Goal: Information Seeking & Learning: Learn about a topic

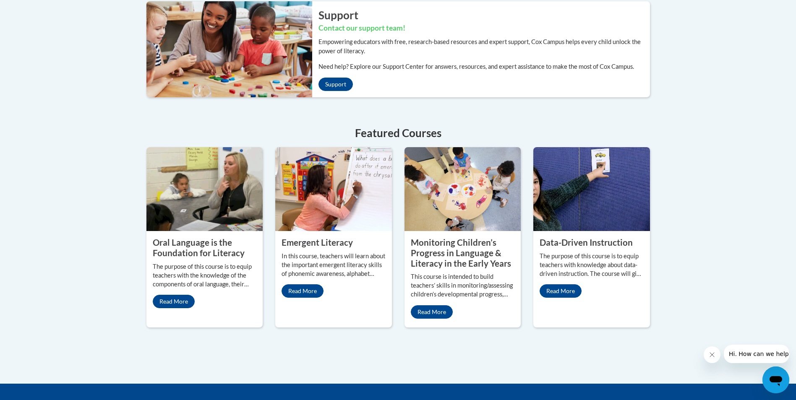
scroll to position [294, 0]
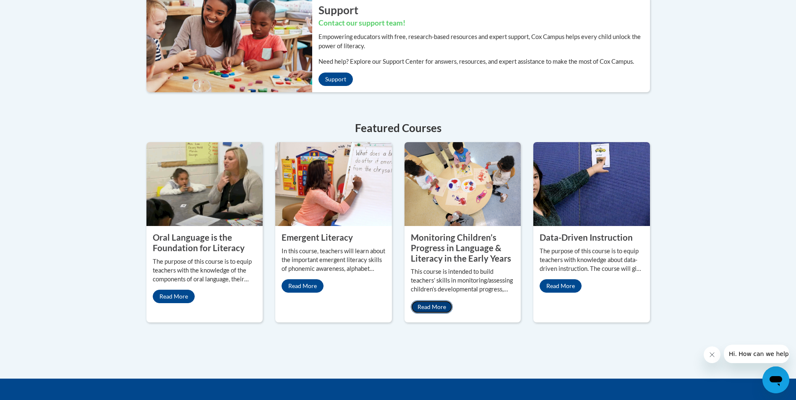
click at [432, 307] on link "Read More" at bounding box center [432, 307] width 42 height 13
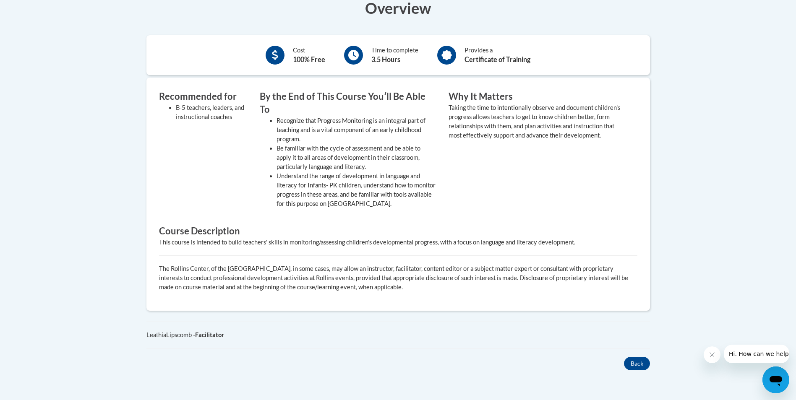
scroll to position [210, 0]
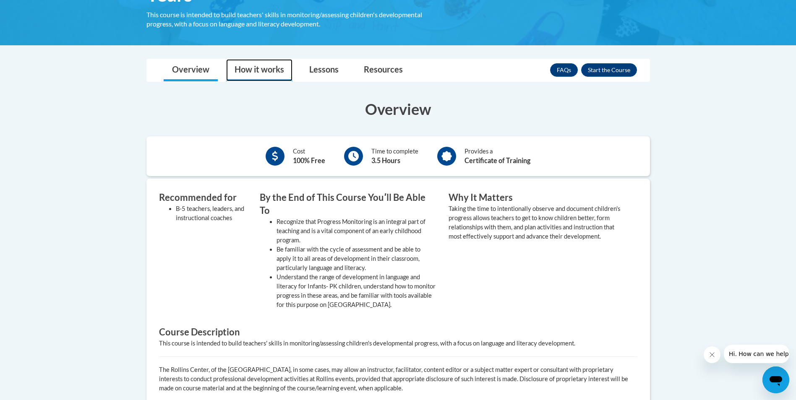
click at [270, 72] on link "How it works" at bounding box center [259, 70] width 66 height 22
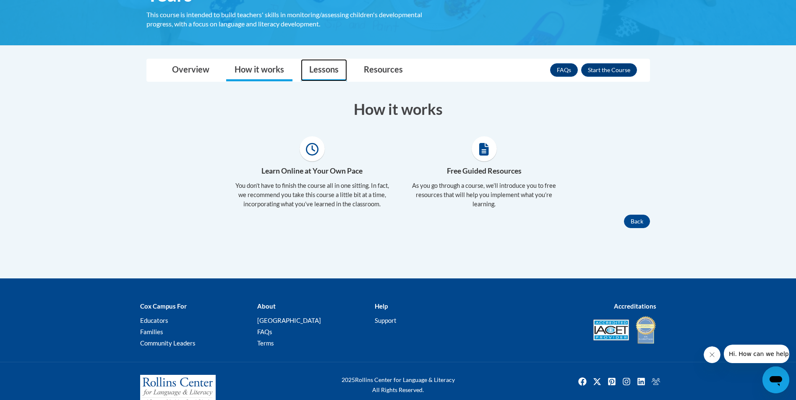
click at [324, 70] on link "Lessons" at bounding box center [324, 70] width 46 height 22
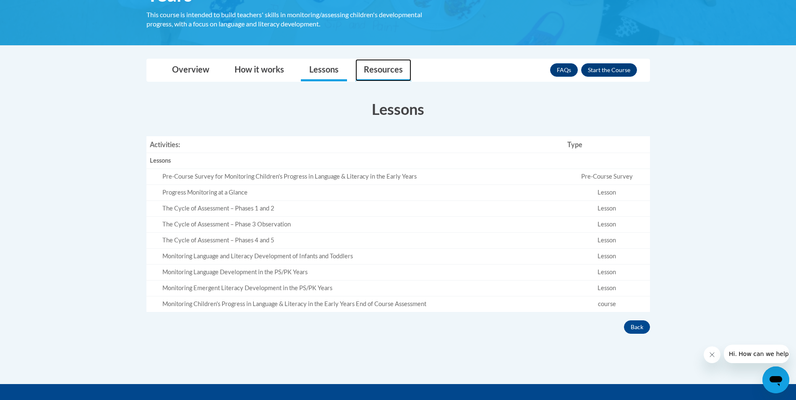
click at [382, 71] on link "Resources" at bounding box center [384, 70] width 56 height 22
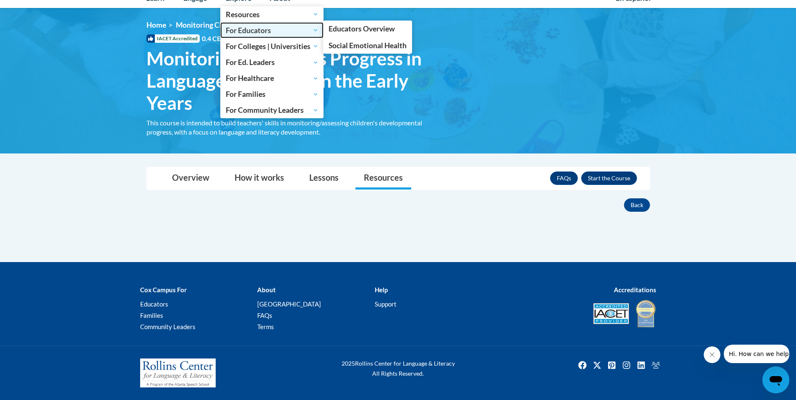
click at [257, 32] on span "For Educators" at bounding box center [272, 30] width 93 height 10
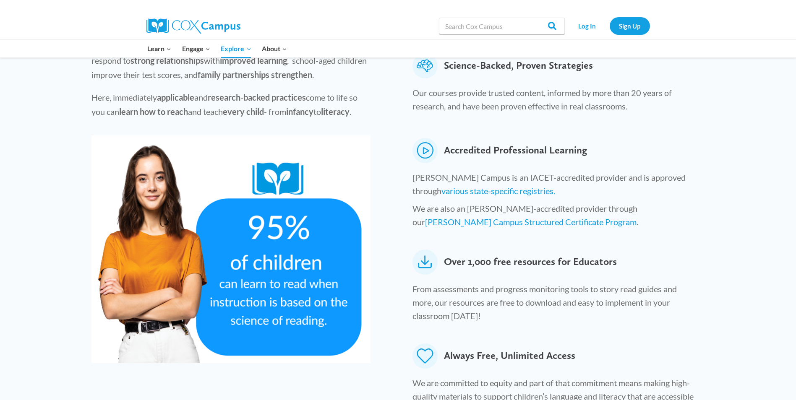
scroll to position [336, 0]
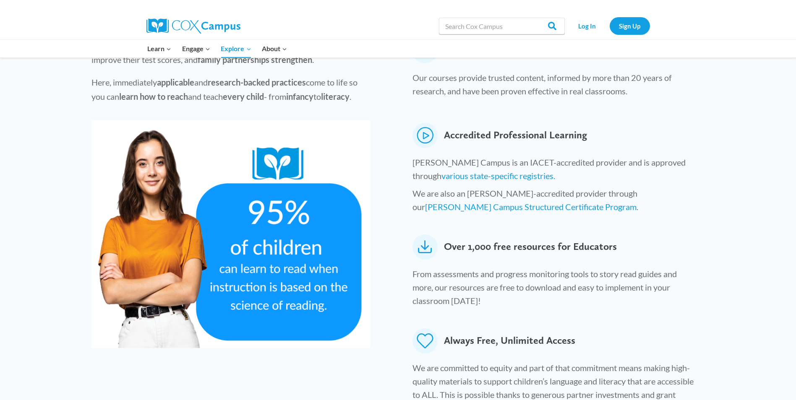
click at [426, 235] on icon at bounding box center [425, 247] width 25 height 25
click at [474, 235] on span "Over 1,000 free resources for Educators" at bounding box center [530, 247] width 173 height 25
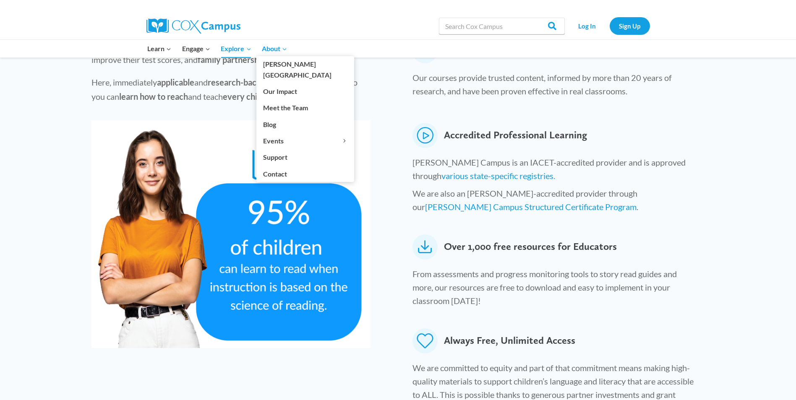
click at [279, 50] on span "About Expand" at bounding box center [274, 48] width 25 height 11
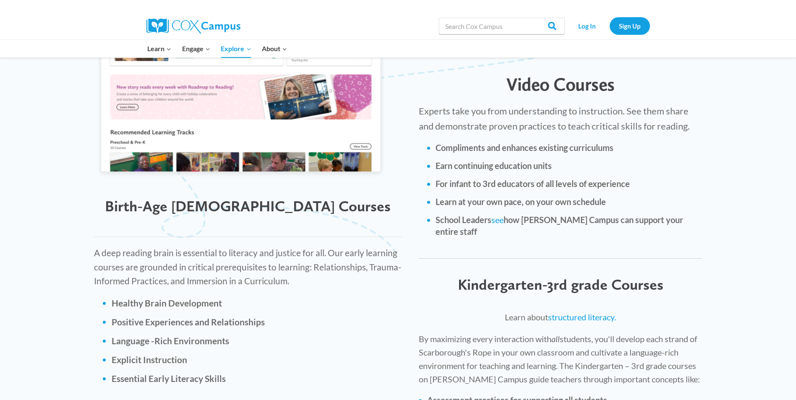
scroll to position [1008, 0]
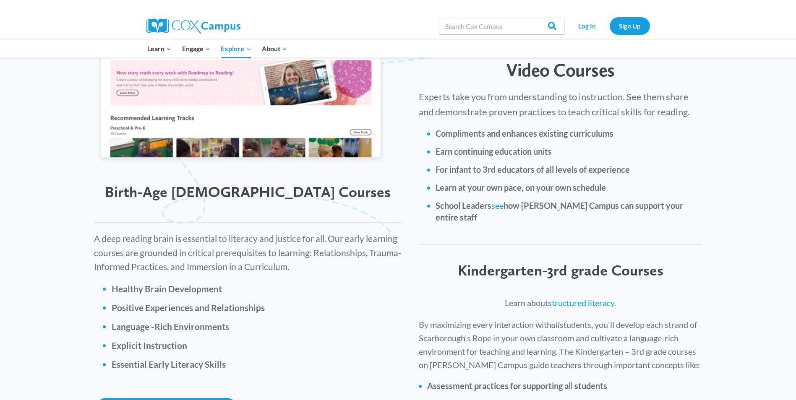
click at [112, 302] on li "Positive Experiences and Relationships" at bounding box center [257, 308] width 291 height 12
click at [148, 303] on b "Positive Experiences and Relationships" at bounding box center [188, 308] width 153 height 10
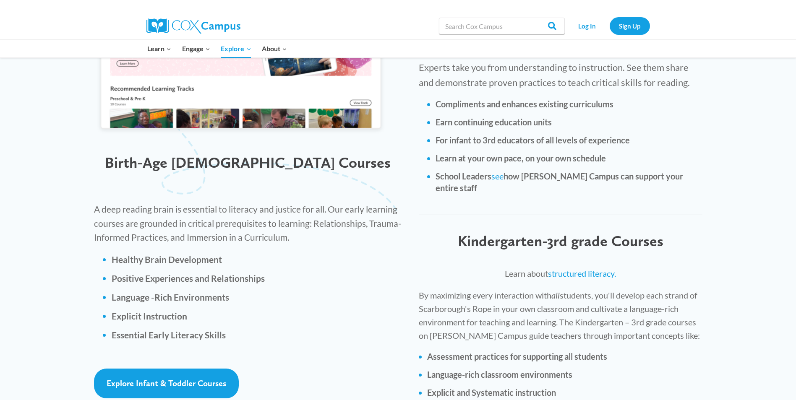
scroll to position [1091, 0]
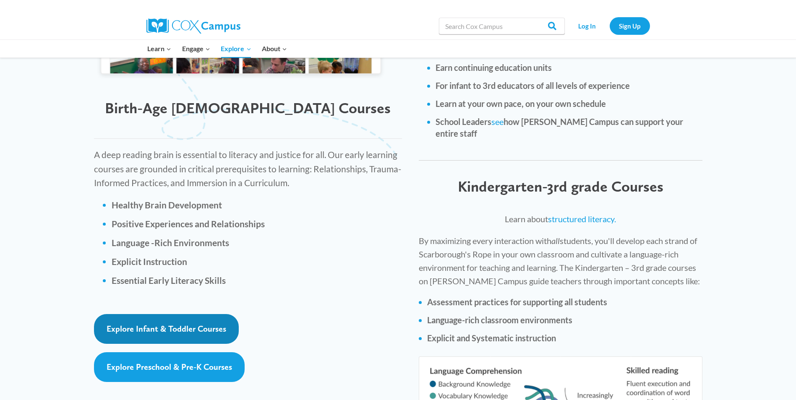
click at [210, 324] on span "Explore Infant & Toddler Courses" at bounding box center [167, 329] width 120 height 10
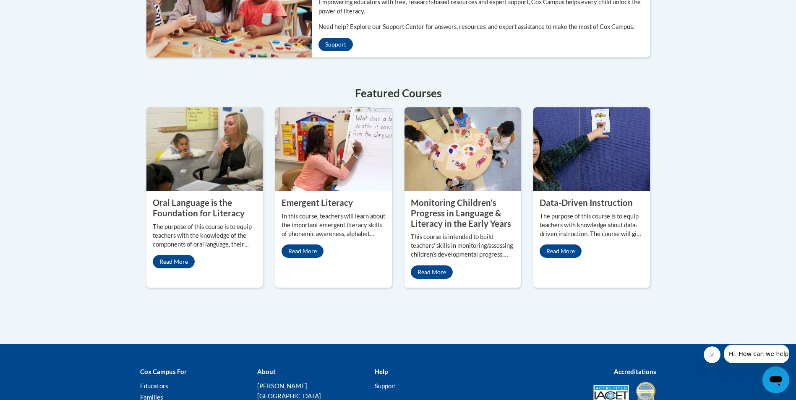
scroll to position [336, 0]
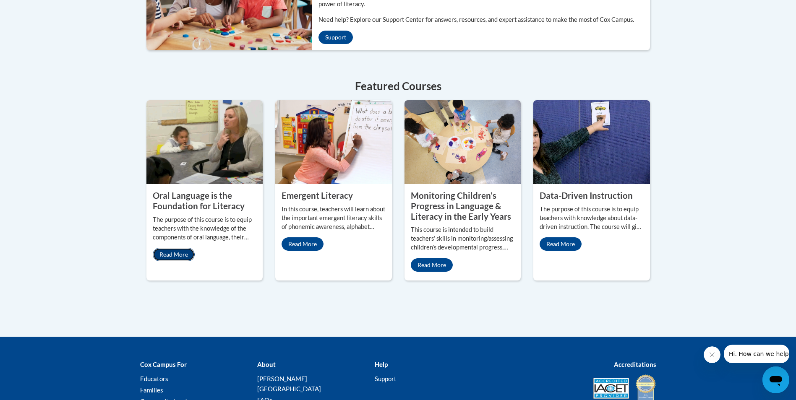
click at [183, 254] on link "Read More" at bounding box center [174, 254] width 42 height 13
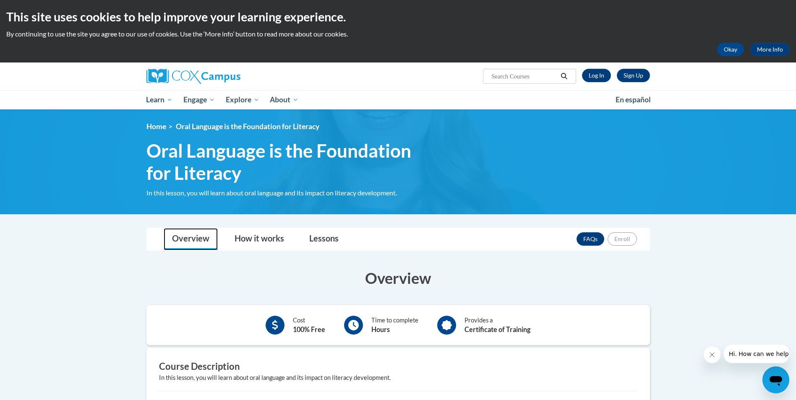
click at [195, 243] on link "Overview" at bounding box center [191, 239] width 54 height 22
click at [317, 241] on link "Lessons" at bounding box center [324, 239] width 46 height 22
